Goal: Check status: Check status

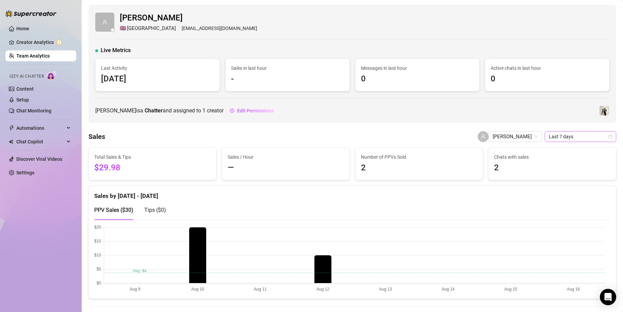
click at [573, 136] on span "Last 7 days" at bounding box center [580, 136] width 63 height 10
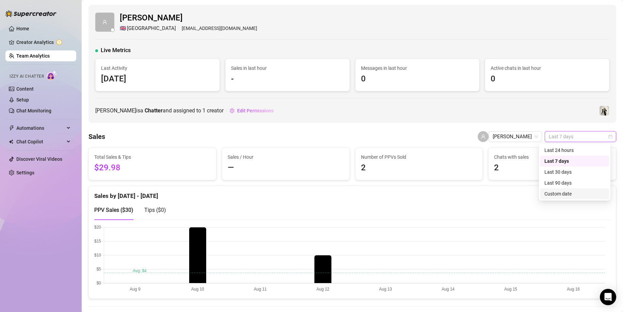
click at [561, 192] on div "Custom date" at bounding box center [574, 193] width 61 height 7
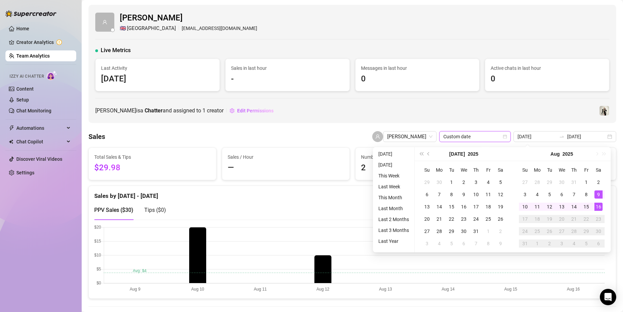
type input "[DATE]"
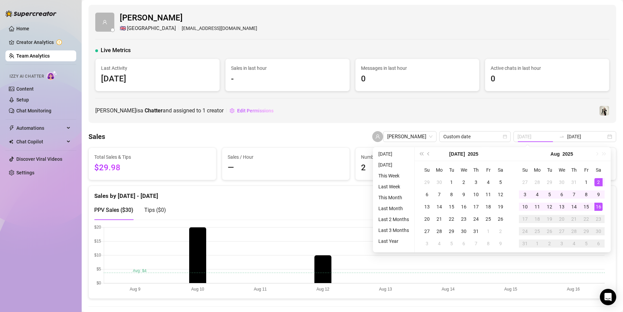
click at [595, 181] on div "2" at bounding box center [598, 182] width 8 height 8
type input "[DATE]"
click at [588, 195] on div "8" at bounding box center [586, 194] width 8 height 8
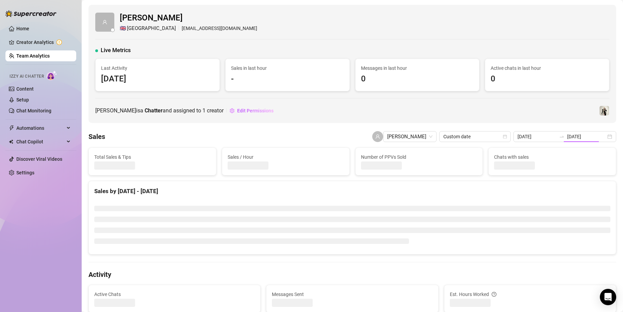
type input "[DATE]"
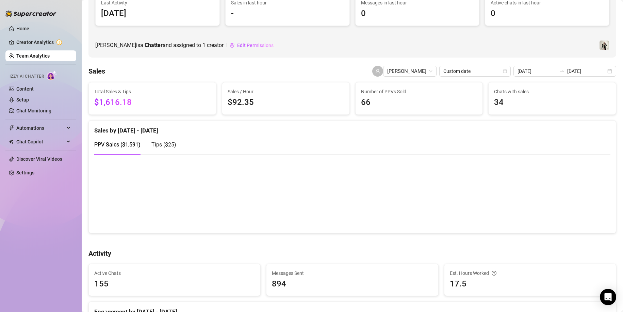
scroll to position [68, 0]
